Goal: Use online tool/utility: Utilize a website feature to perform a specific function

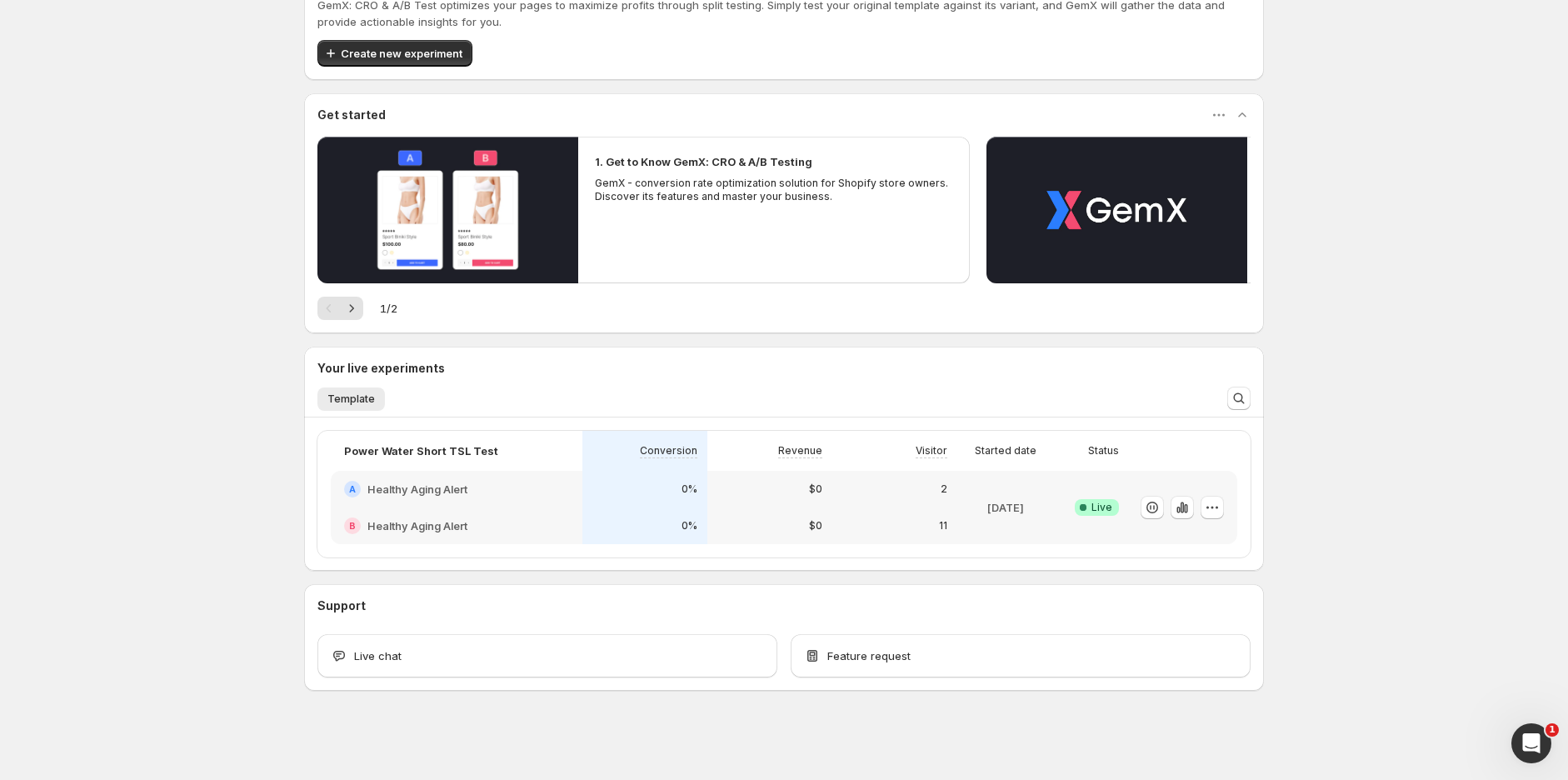
click at [768, 509] on div "$0" at bounding box center [769, 525] width 125 height 36
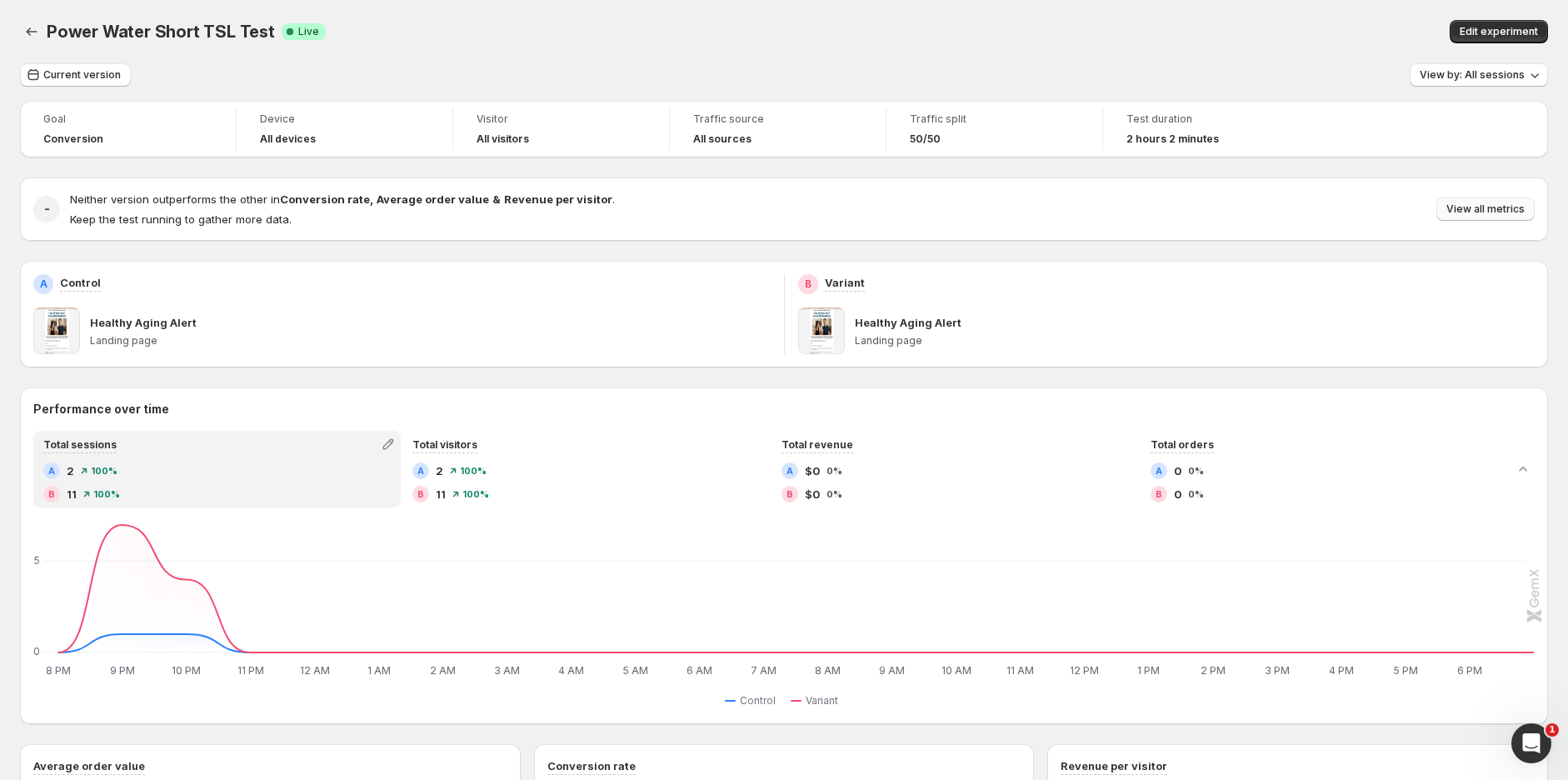
click at [1483, 202] on span "View all metrics" at bounding box center [1486, 208] width 78 height 13
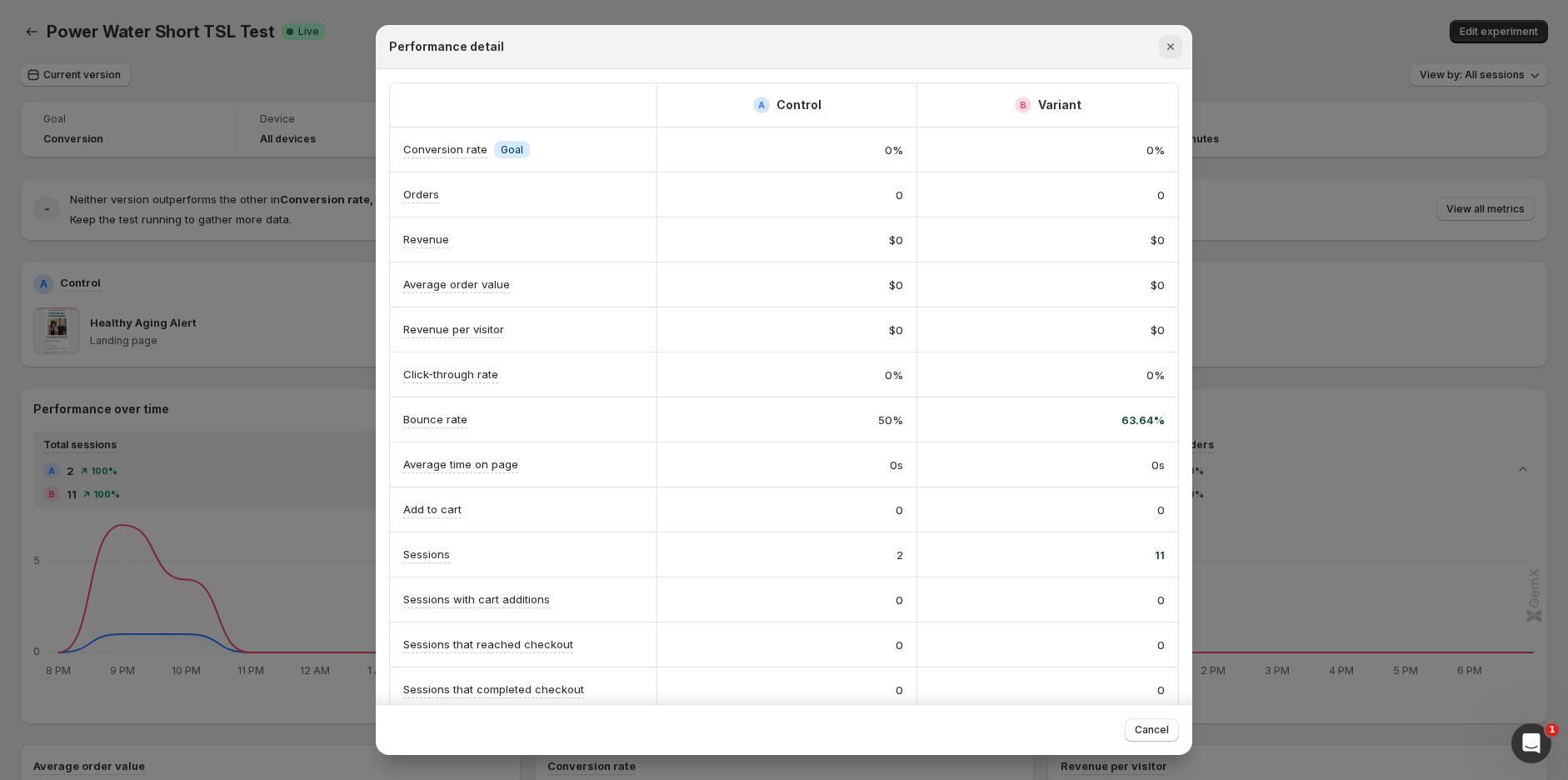
click at [1173, 50] on icon "Close" at bounding box center [1170, 46] width 17 height 17
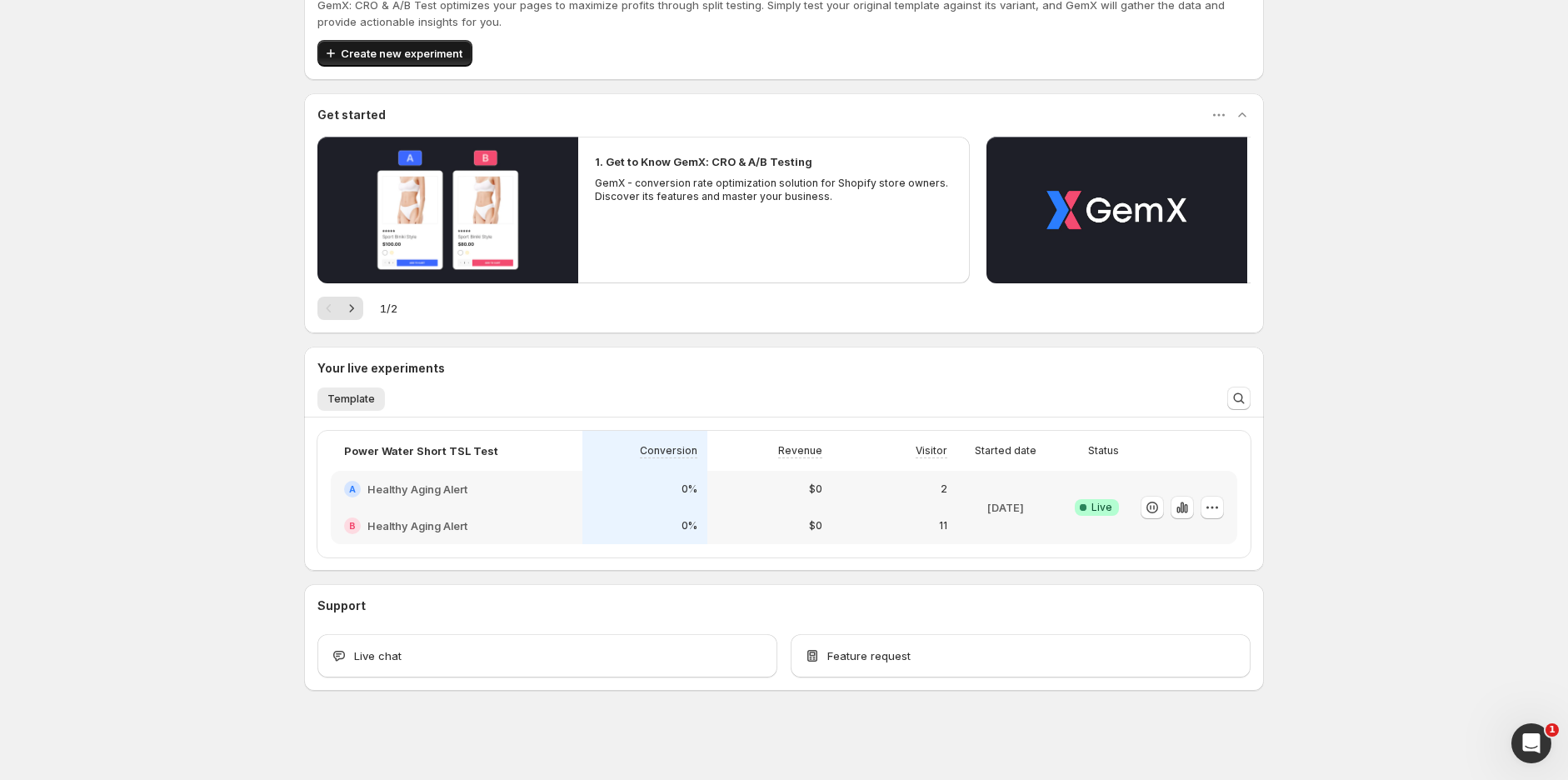
click at [444, 55] on span "Create new experiment" at bounding box center [401, 53] width 121 height 17
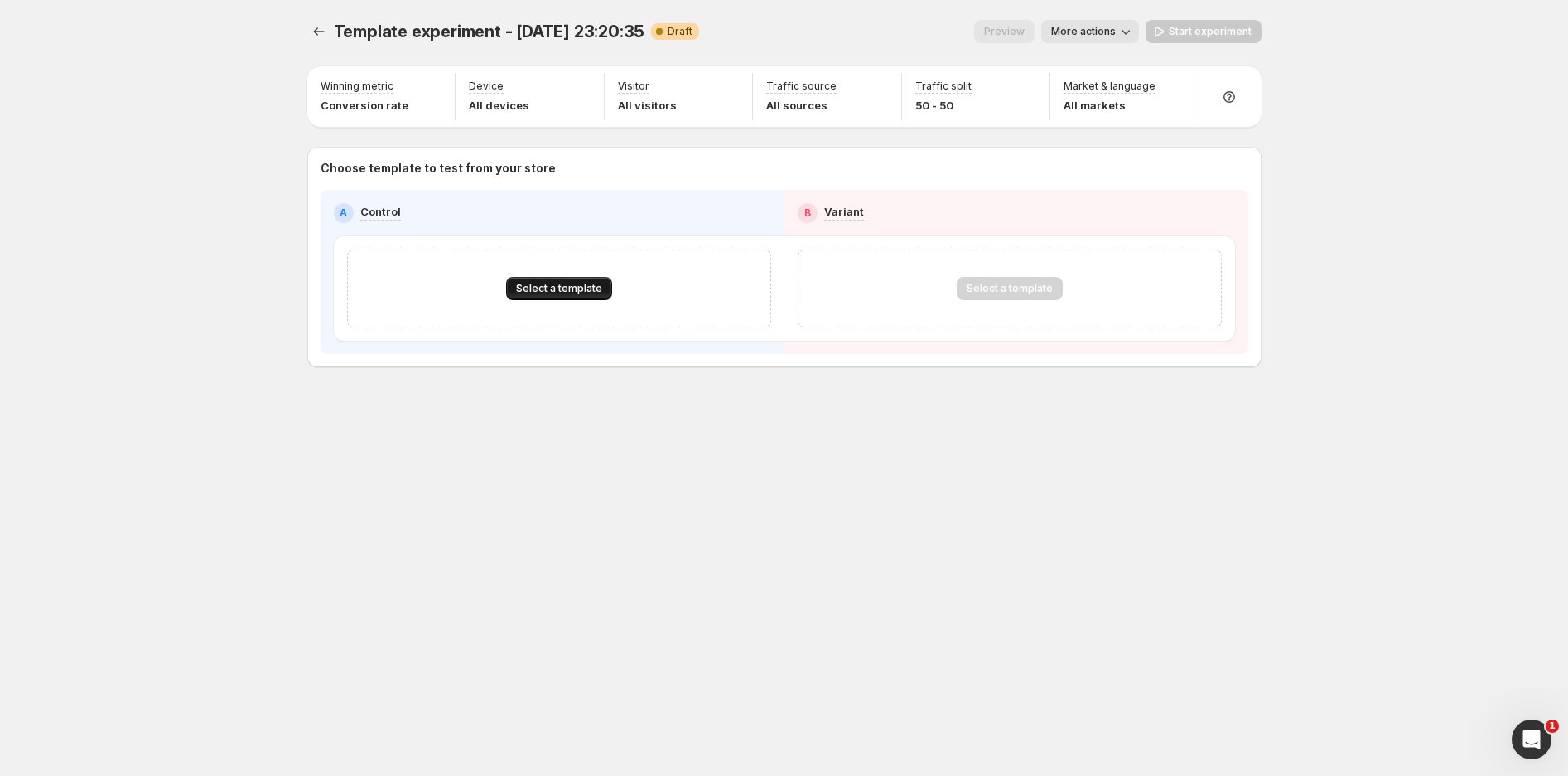
click at [539, 289] on span "Select a template" at bounding box center [559, 288] width 86 height 13
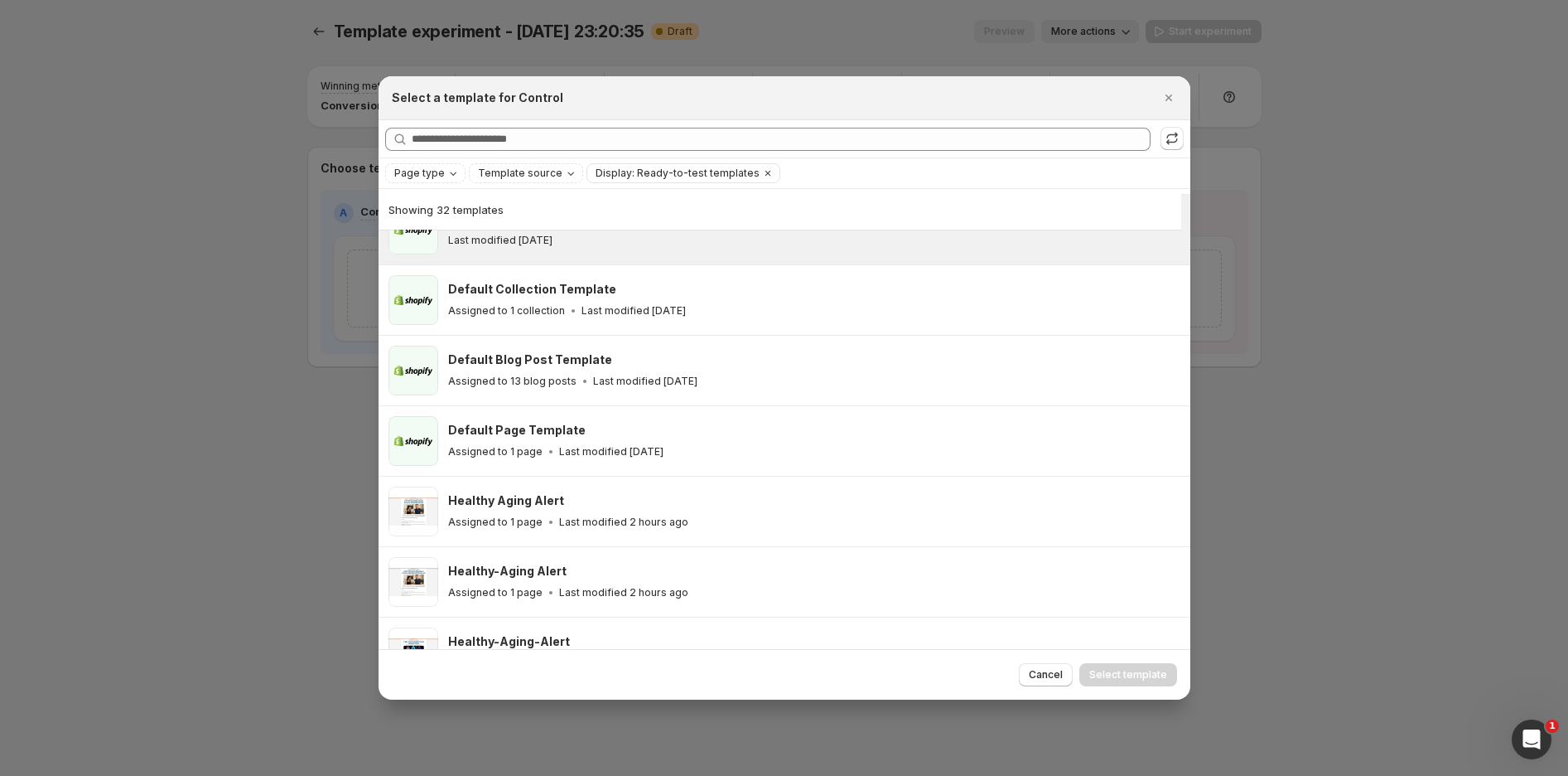
scroll to position [224, 0]
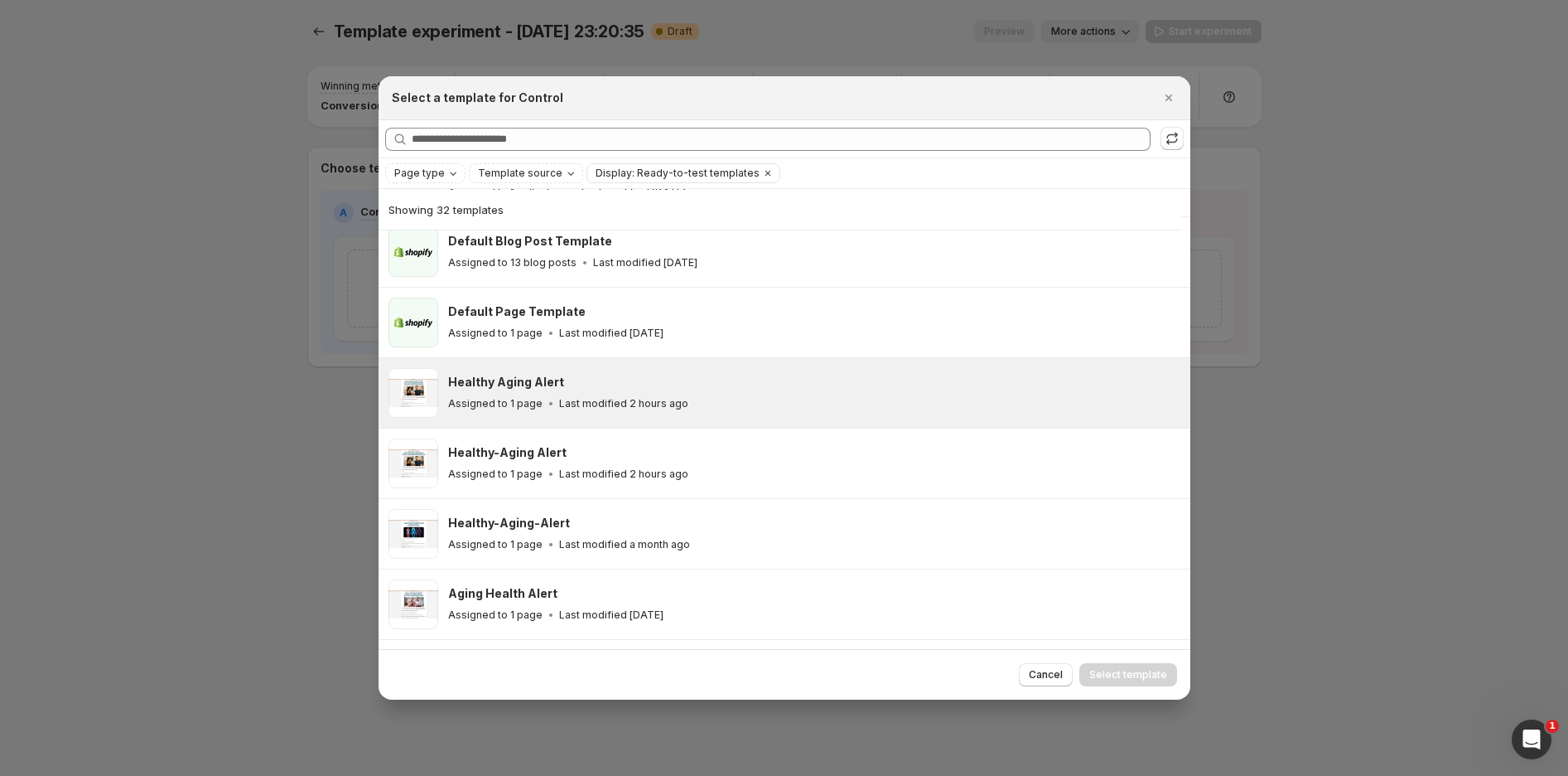
click at [629, 385] on div "Healthy Aging Alert" at bounding box center [811, 382] width 727 height 17
drag, startPoint x: 1141, startPoint y: 671, endPoint x: 1126, endPoint y: 647, distance: 28.3
click at [1141, 672] on span "Select template" at bounding box center [1128, 674] width 78 height 13
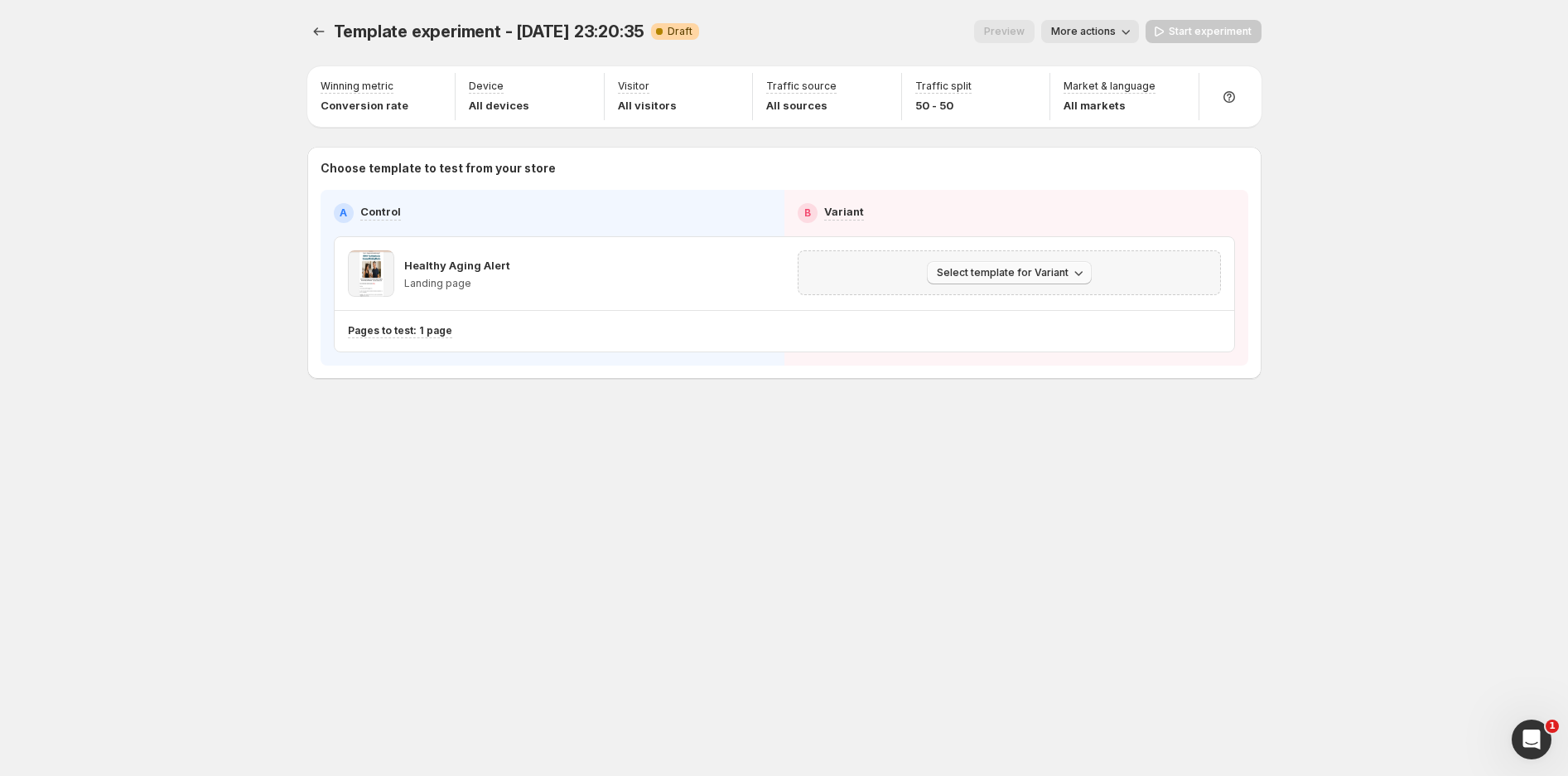
click at [986, 270] on span "Select template for Variant" at bounding box center [1002, 272] width 131 height 13
click at [731, 275] on icon "button" at bounding box center [730, 273] width 17 height 17
click at [994, 270] on span "Select template for Variant" at bounding box center [1002, 272] width 131 height 13
click at [1004, 313] on span "Select an existing template" at bounding box center [997, 307] width 140 height 13
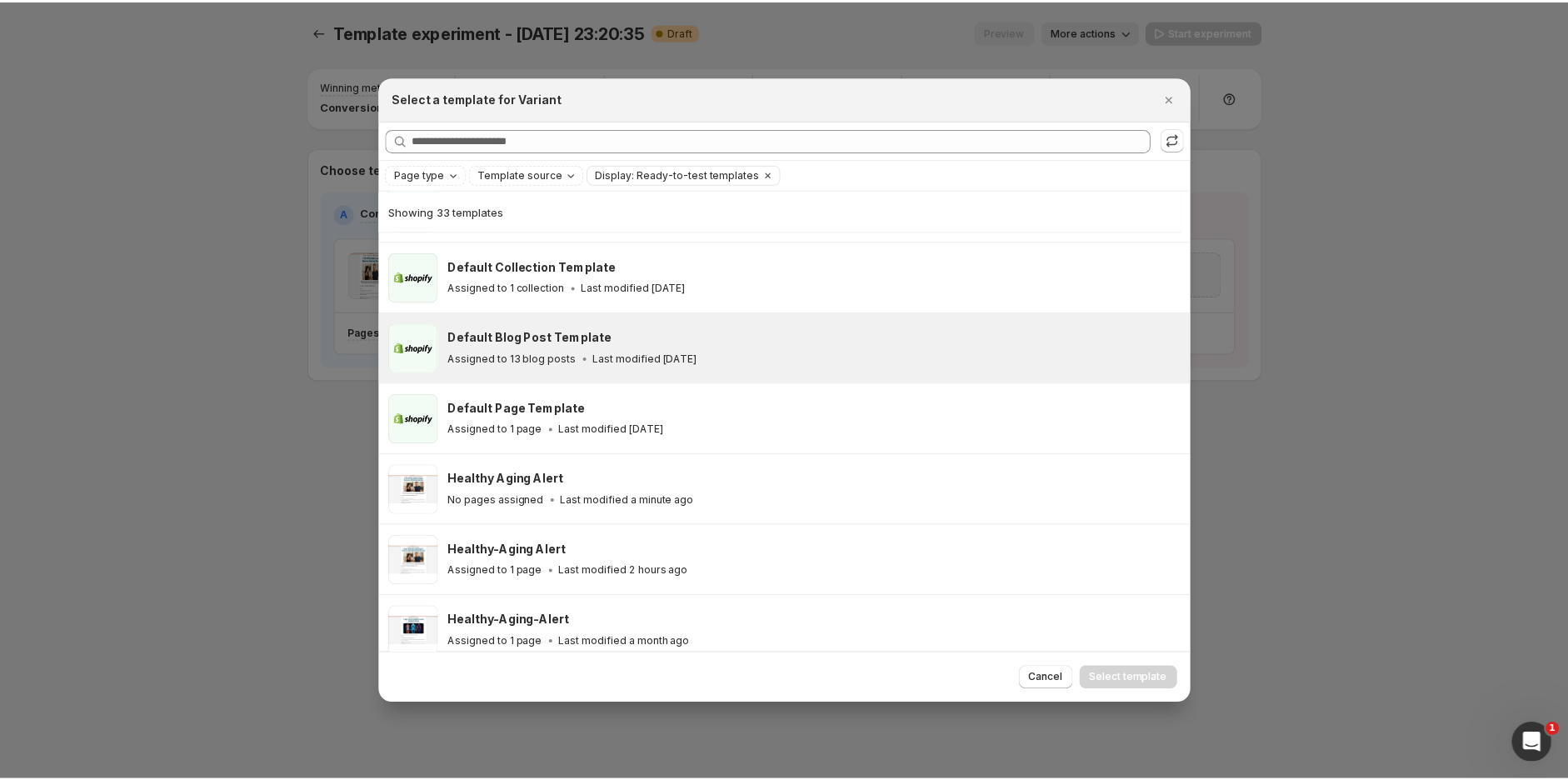
scroll to position [131, 0]
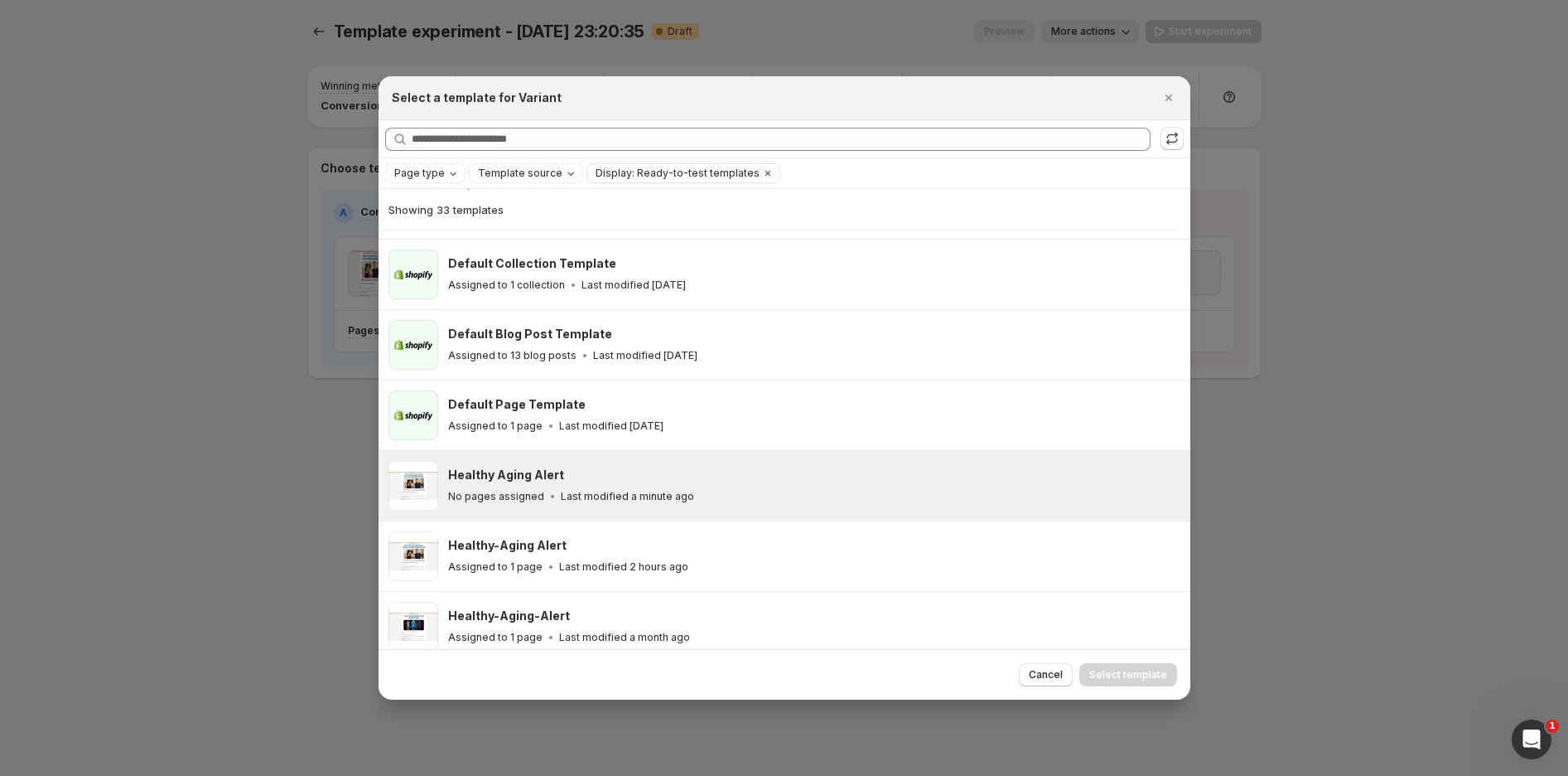
click at [598, 494] on p "Last modified a minute ago" at bounding box center [627, 496] width 133 height 13
click at [1116, 670] on span "Select template" at bounding box center [1128, 674] width 78 height 13
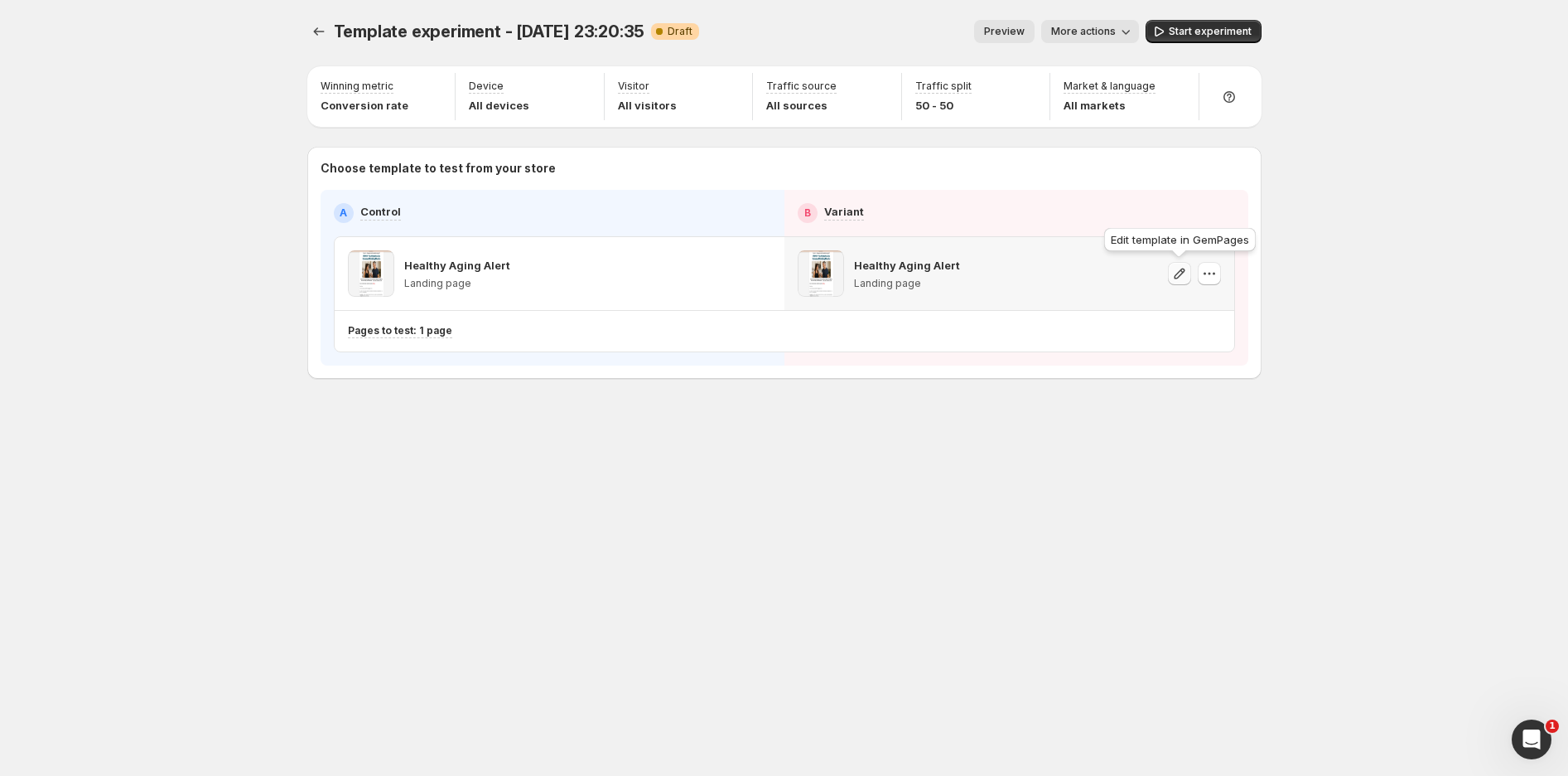
click at [1178, 272] on icon "button" at bounding box center [1179, 273] width 17 height 17
click at [739, 276] on button "button" at bounding box center [730, 273] width 23 height 23
click at [1106, 29] on span "More actions" at bounding box center [1083, 31] width 64 height 13
click at [1089, 93] on span "Rename" at bounding box center [1100, 93] width 42 height 13
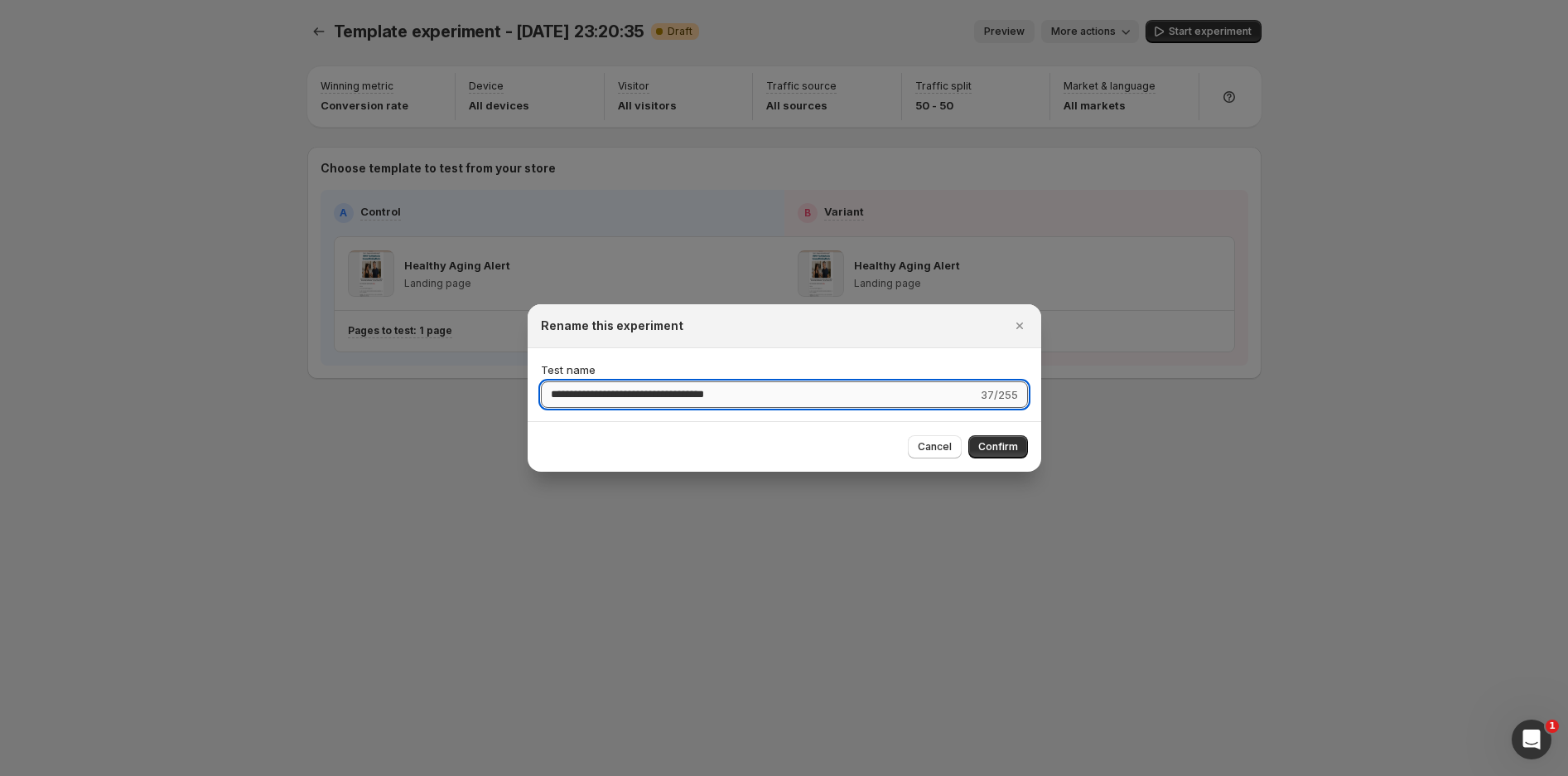
drag, startPoint x: 755, startPoint y: 394, endPoint x: 547, endPoint y: 399, distance: 208.1
click at [547, 399] on input "**********" at bounding box center [759, 394] width 436 height 26
type input "*"
type input "**********"
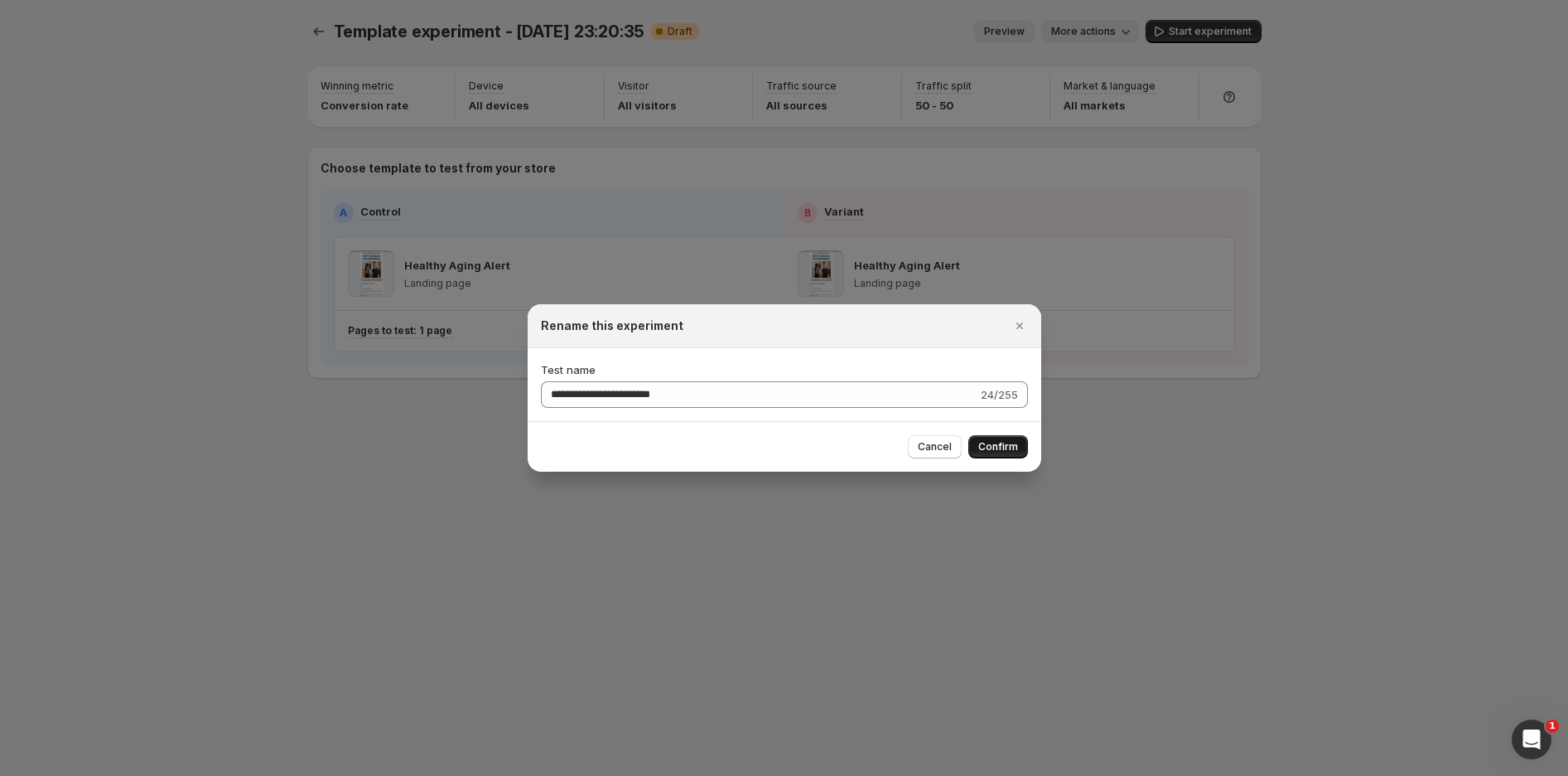
click at [1000, 451] on span "Confirm" at bounding box center [998, 446] width 40 height 13
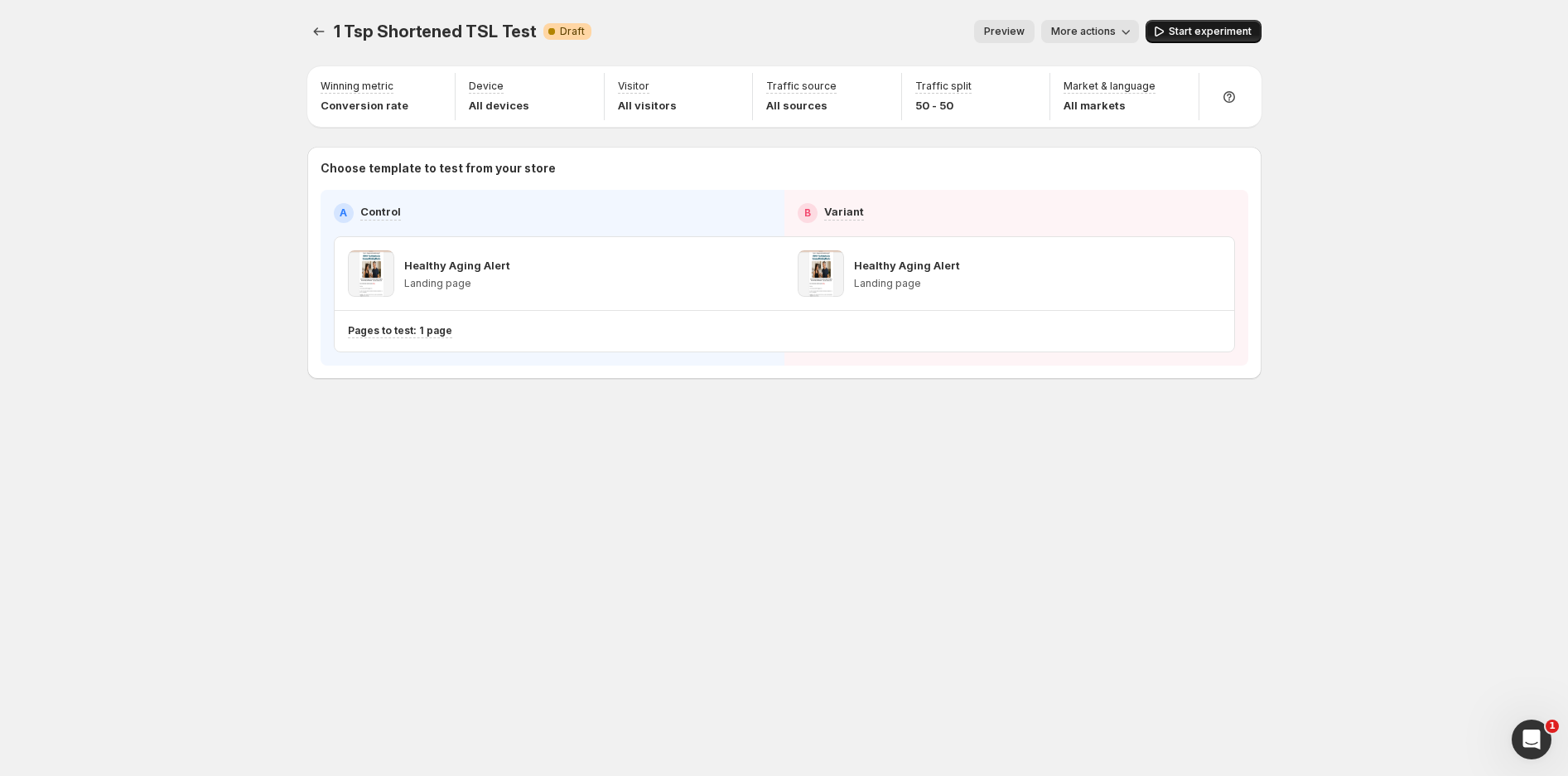
click at [1196, 27] on span "Start experiment" at bounding box center [1210, 31] width 83 height 13
click at [312, 33] on icon "Experiments" at bounding box center [318, 31] width 17 height 17
